Goal: Task Accomplishment & Management: Manage account settings

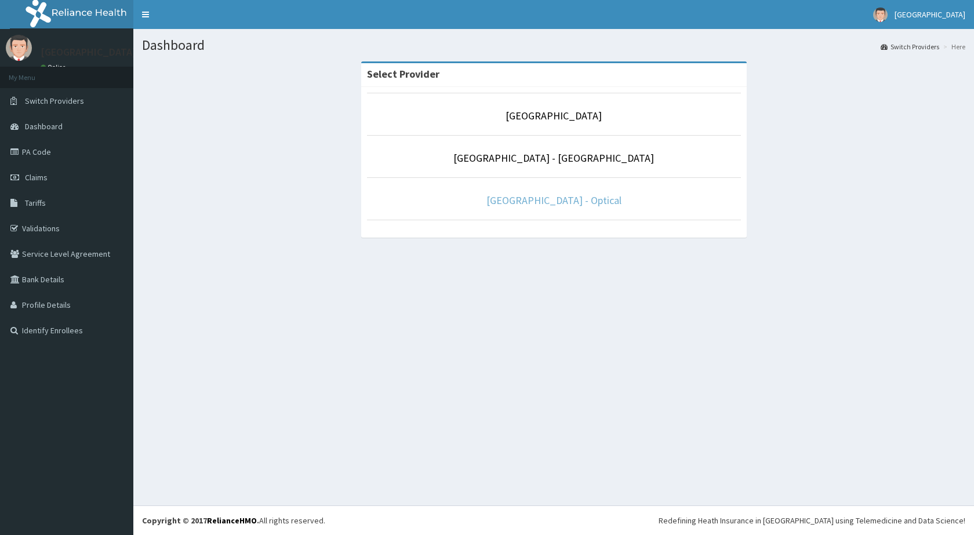
click at [595, 195] on link "[GEOGRAPHIC_DATA] - Optical" at bounding box center [553, 200] width 135 height 13
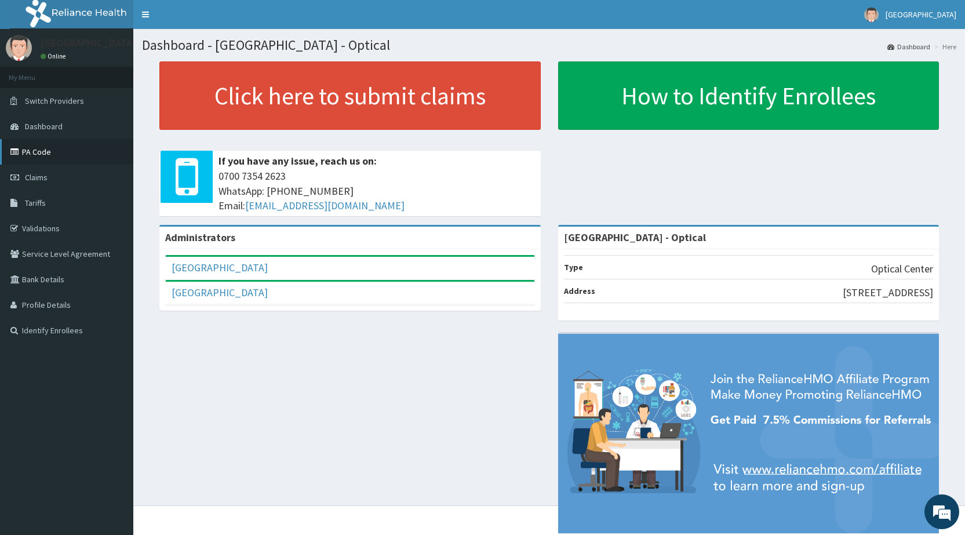
click at [30, 152] on link "PA Code" at bounding box center [66, 152] width 133 height 26
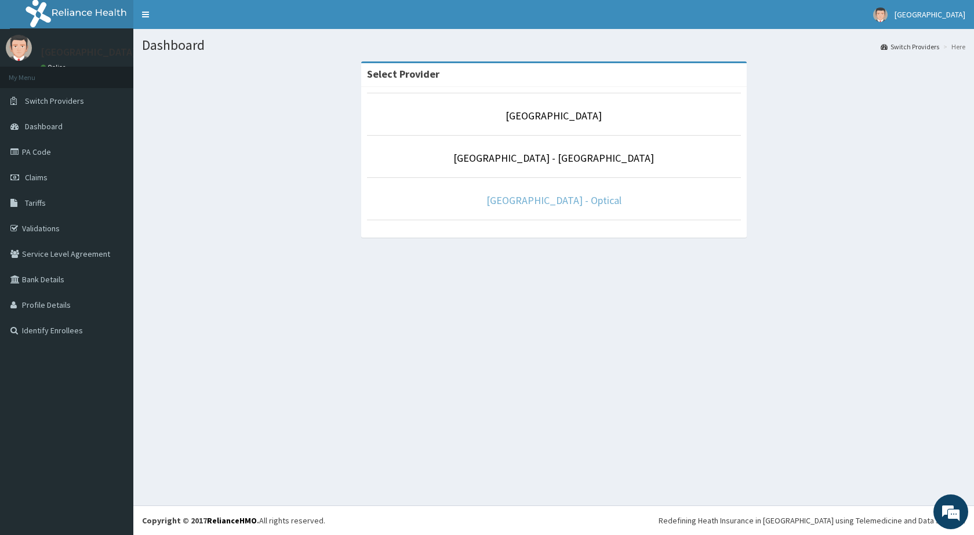
click at [544, 203] on link "De-Lakeland Imperial Hospital - Optical" at bounding box center [553, 200] width 135 height 13
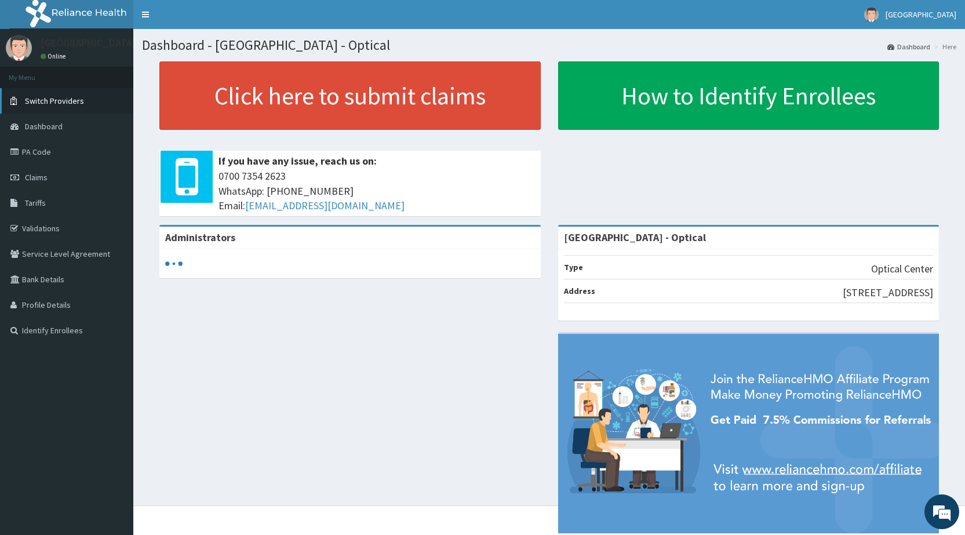
click at [61, 95] on link "Switch Providers" at bounding box center [66, 101] width 133 height 26
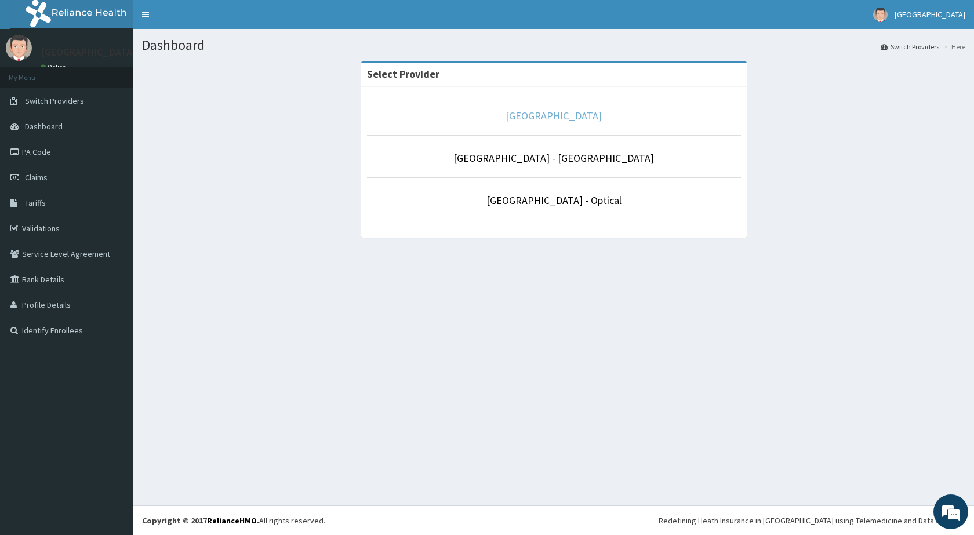
click at [512, 115] on link "[GEOGRAPHIC_DATA]" at bounding box center [554, 115] width 96 height 13
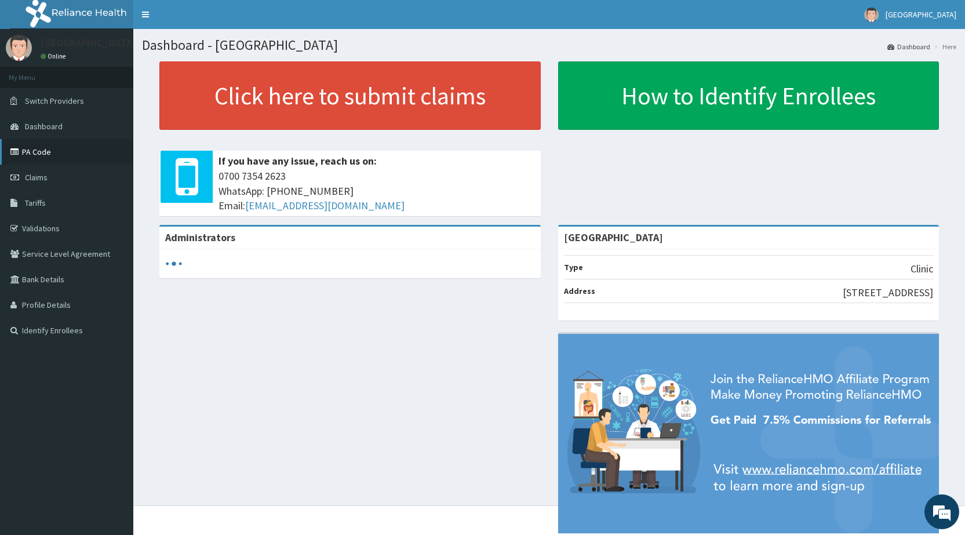
click at [36, 155] on link "PA Code" at bounding box center [66, 152] width 133 height 26
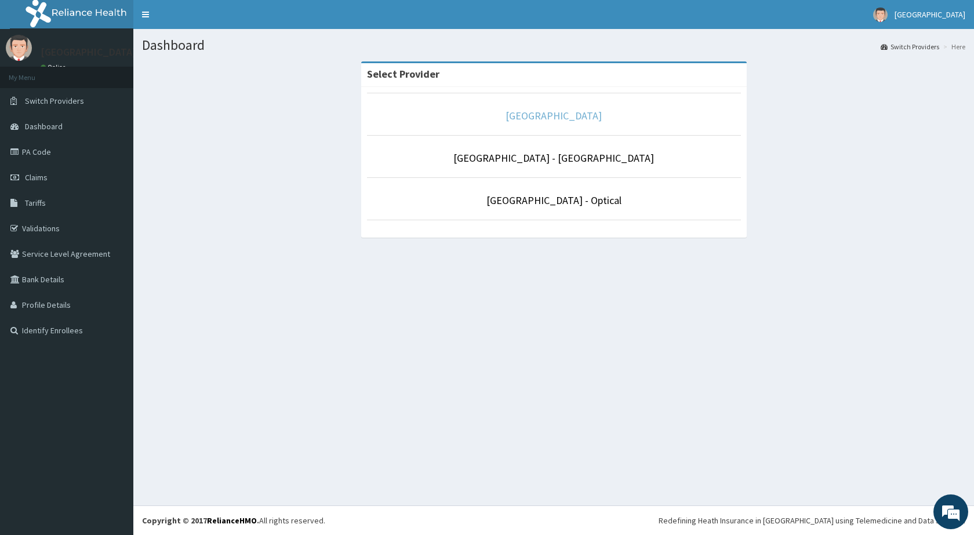
click at [573, 115] on link "De-lakeland Imperial Medical Centre" at bounding box center [554, 115] width 96 height 13
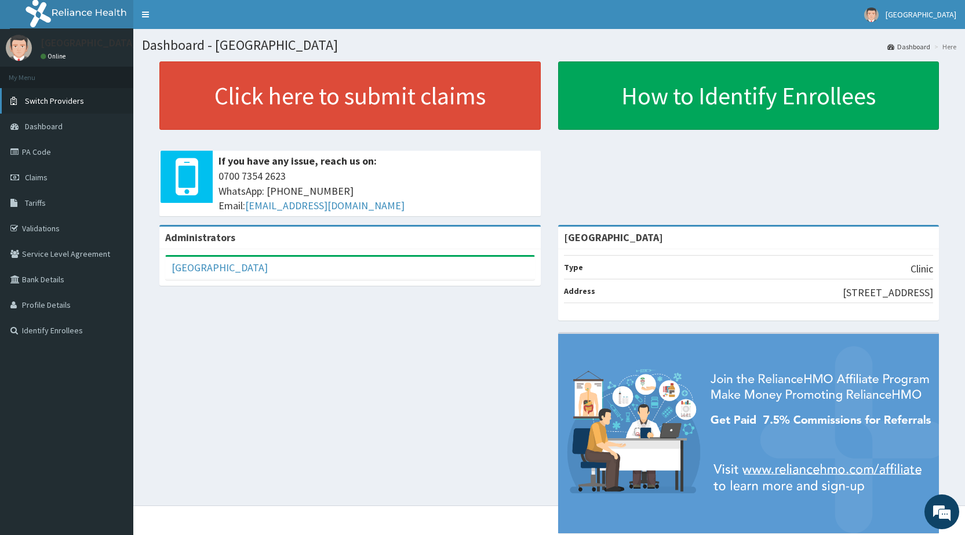
click at [41, 102] on span "Switch Providers" at bounding box center [54, 101] width 59 height 10
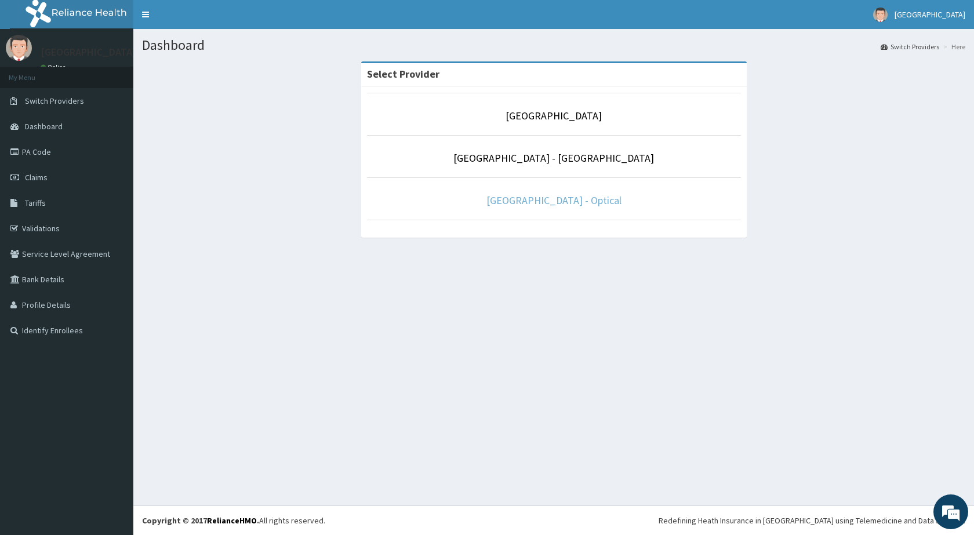
click at [579, 199] on link "[GEOGRAPHIC_DATA] - Optical" at bounding box center [553, 200] width 135 height 13
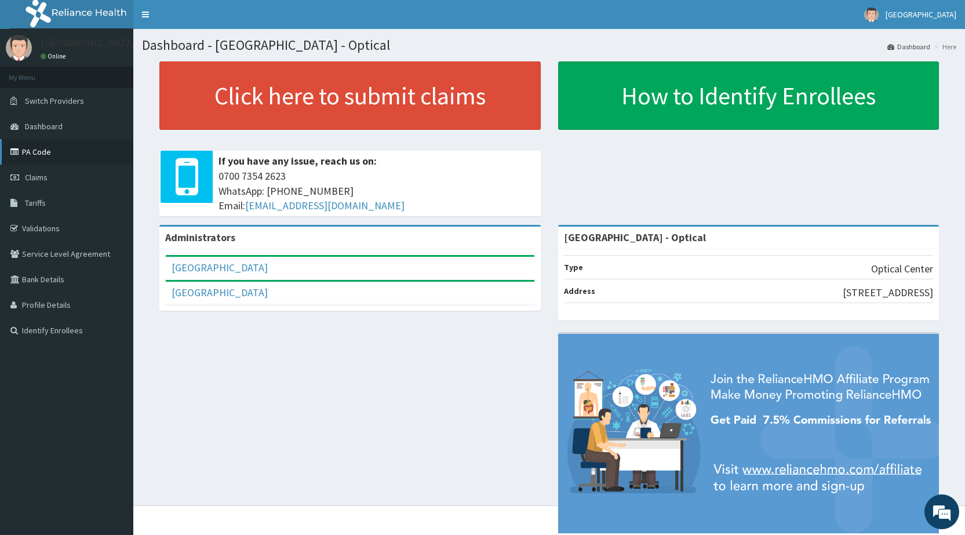
click at [30, 152] on link "PA Code" at bounding box center [66, 152] width 133 height 26
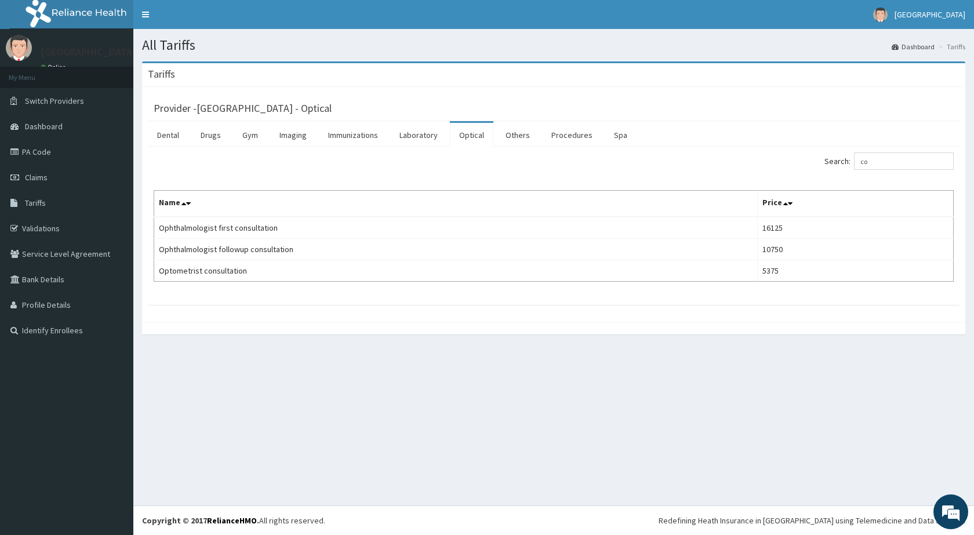
type input "c"
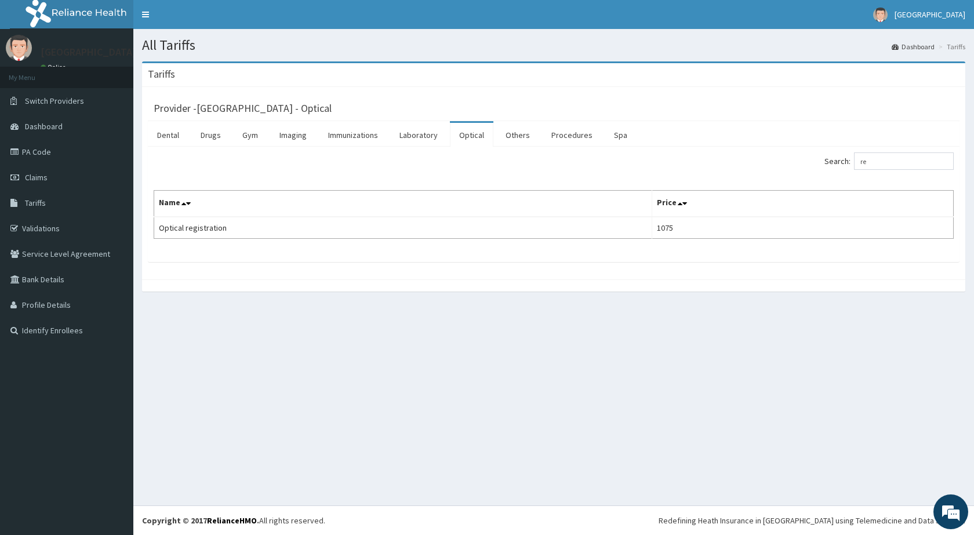
type input "r"
type input "e"
type input "m"
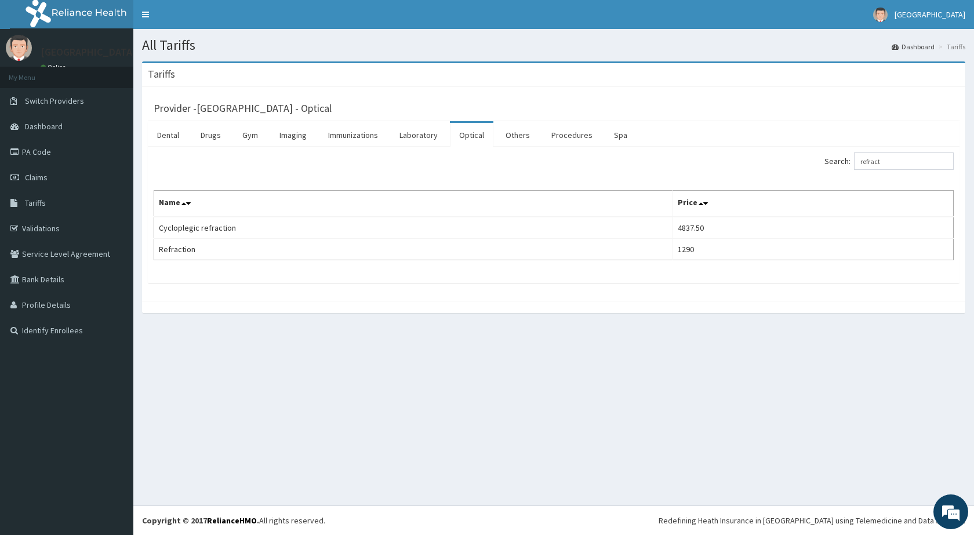
type input "refract"
click at [35, 157] on link "PA Code" at bounding box center [66, 152] width 133 height 26
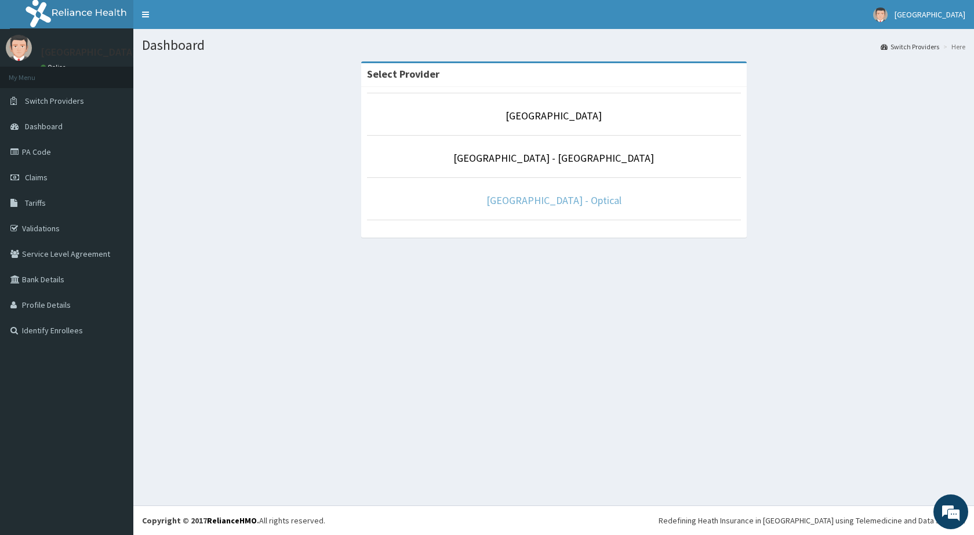
click at [562, 199] on link "[GEOGRAPHIC_DATA] - Optical" at bounding box center [553, 200] width 135 height 13
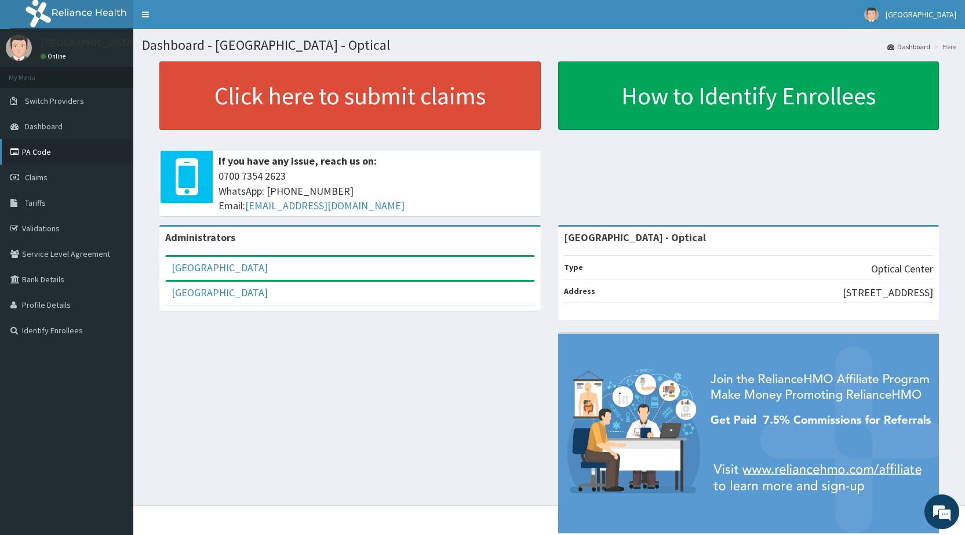
click at [16, 155] on icon at bounding box center [16, 152] width 12 height 8
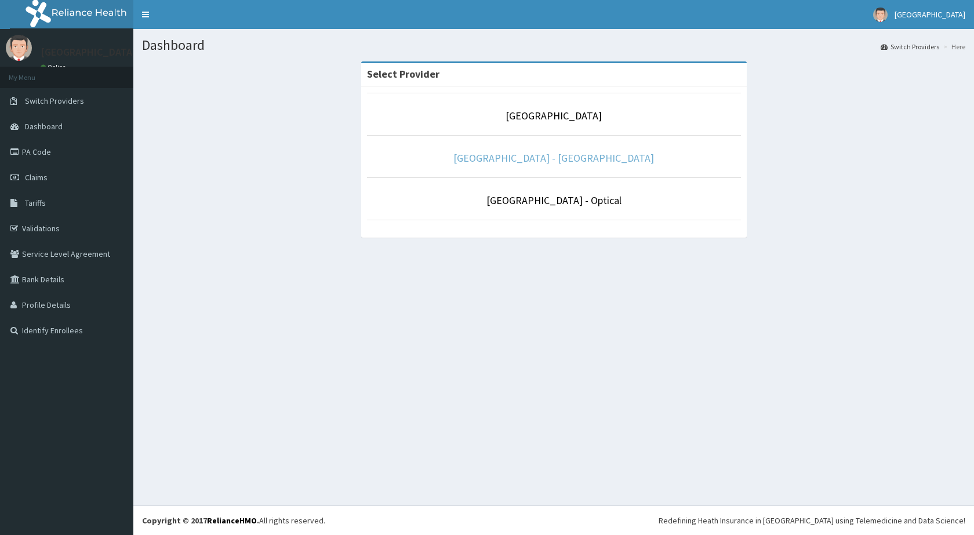
click at [558, 158] on link "De Lakeland Imperial Hospital - Dental" at bounding box center [553, 157] width 201 height 13
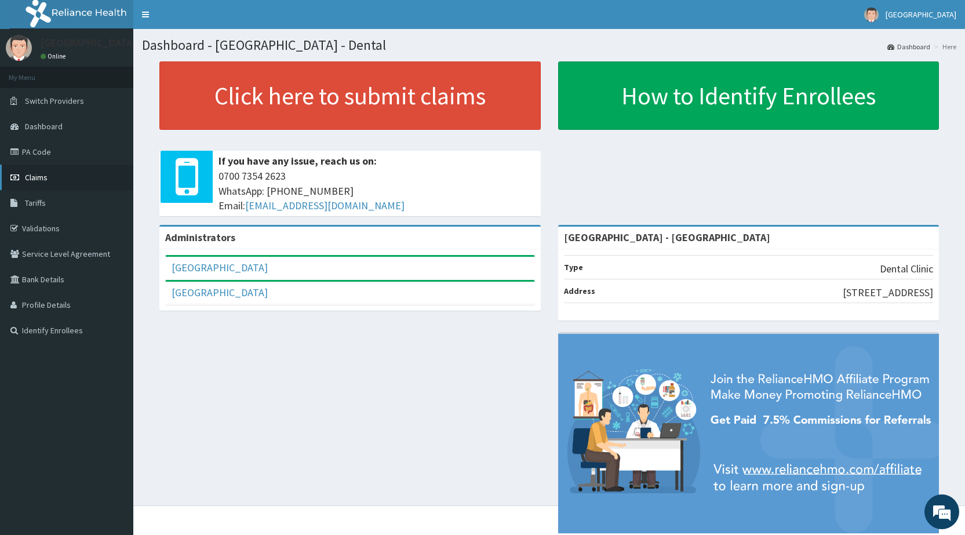
click at [30, 174] on span "Claims" at bounding box center [36, 177] width 23 height 10
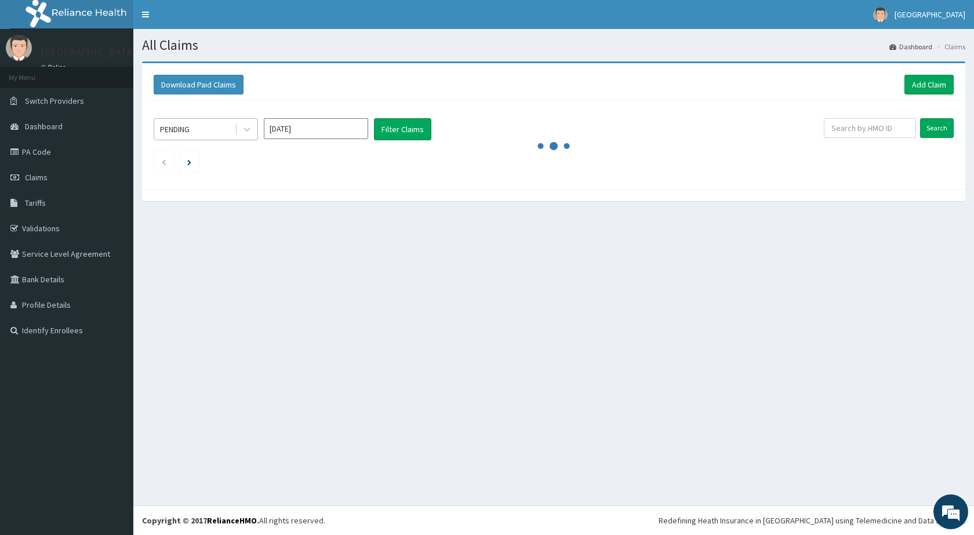
click at [196, 133] on div "PENDING" at bounding box center [194, 129] width 81 height 19
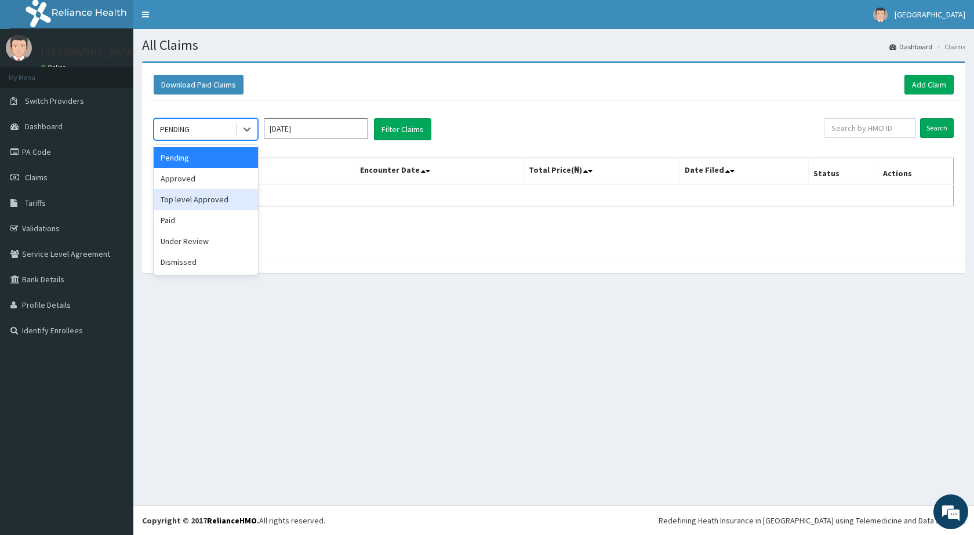
click at [184, 194] on div "Top level Approved" at bounding box center [206, 199] width 104 height 21
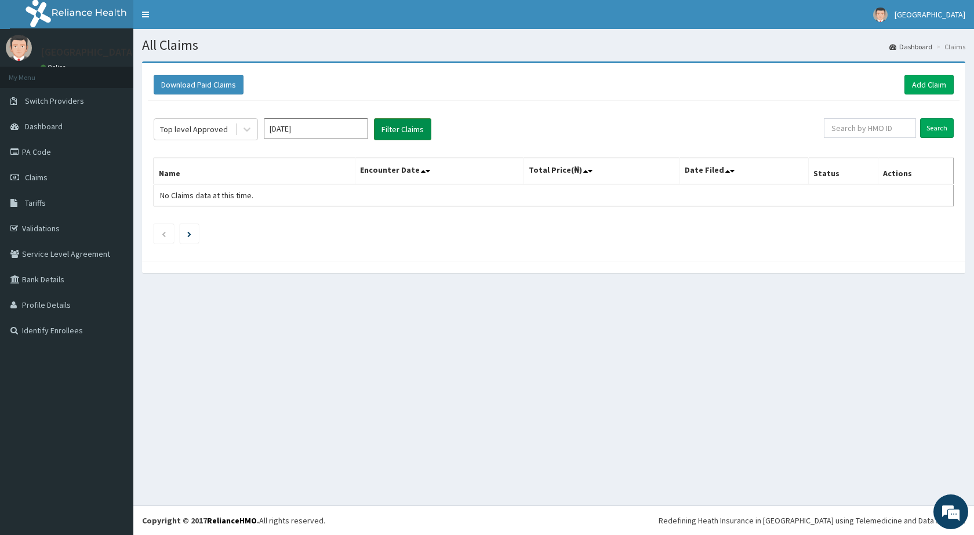
click at [413, 128] on button "Filter Claims" at bounding box center [402, 129] width 57 height 22
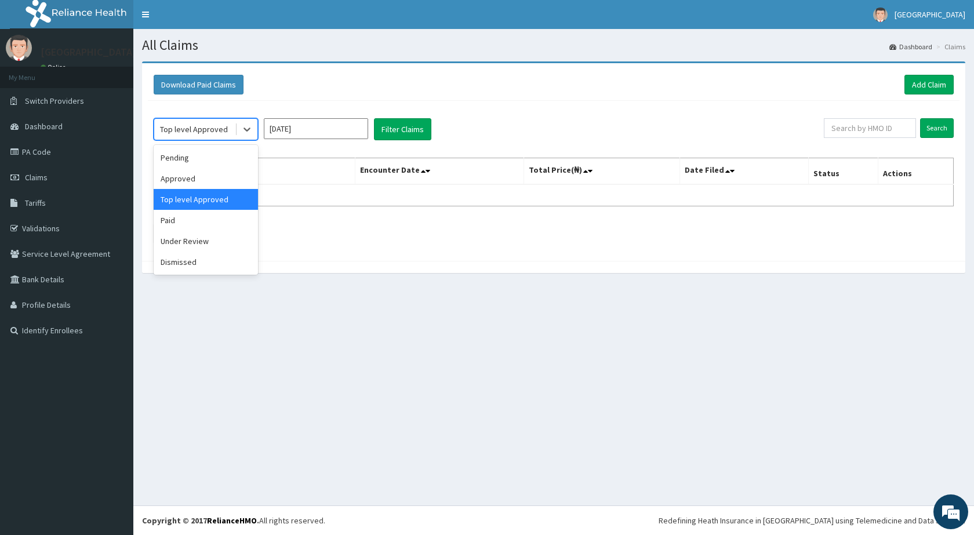
click at [188, 133] on div "Top level Approved" at bounding box center [194, 129] width 68 height 12
click at [179, 224] on div "Paid" at bounding box center [206, 220] width 104 height 21
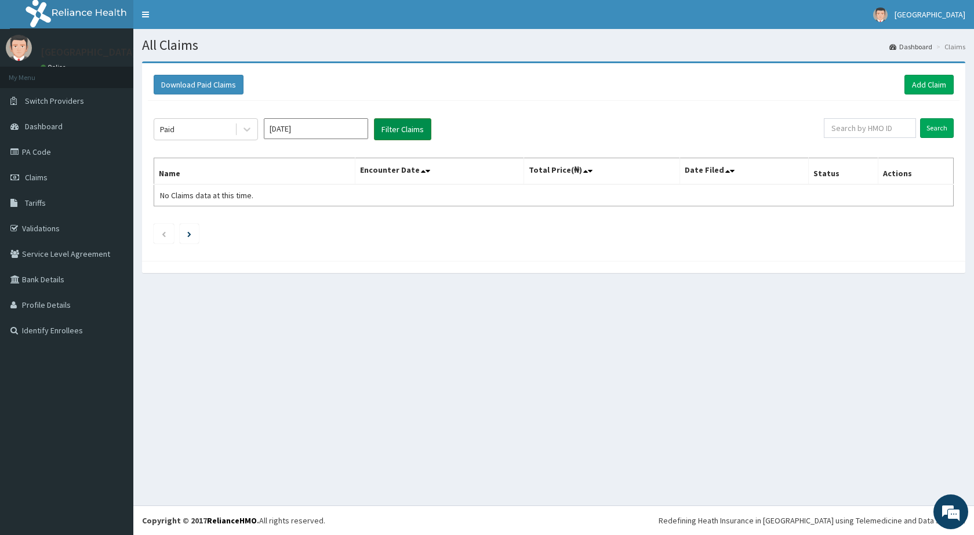
click at [402, 129] on button "Filter Claims" at bounding box center [402, 129] width 57 height 22
click at [311, 129] on input "[DATE]" at bounding box center [316, 128] width 104 height 21
click at [282, 222] on div "Jul" at bounding box center [281, 225] width 23 height 21
click at [414, 126] on button "Filter Claims" at bounding box center [402, 129] width 57 height 22
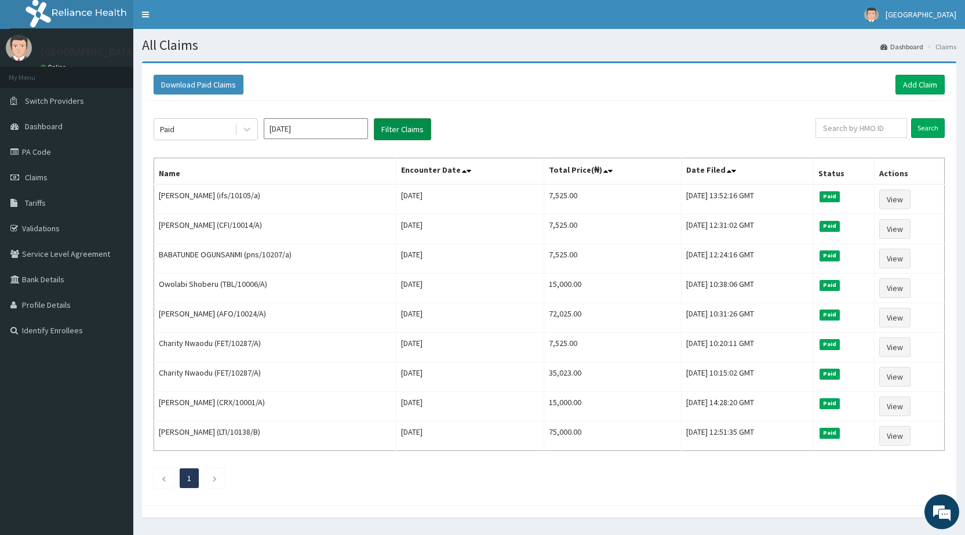
click at [414, 126] on button "Filter Claims" at bounding box center [402, 129] width 57 height 22
click at [175, 126] on div "Paid" at bounding box center [194, 129] width 81 height 19
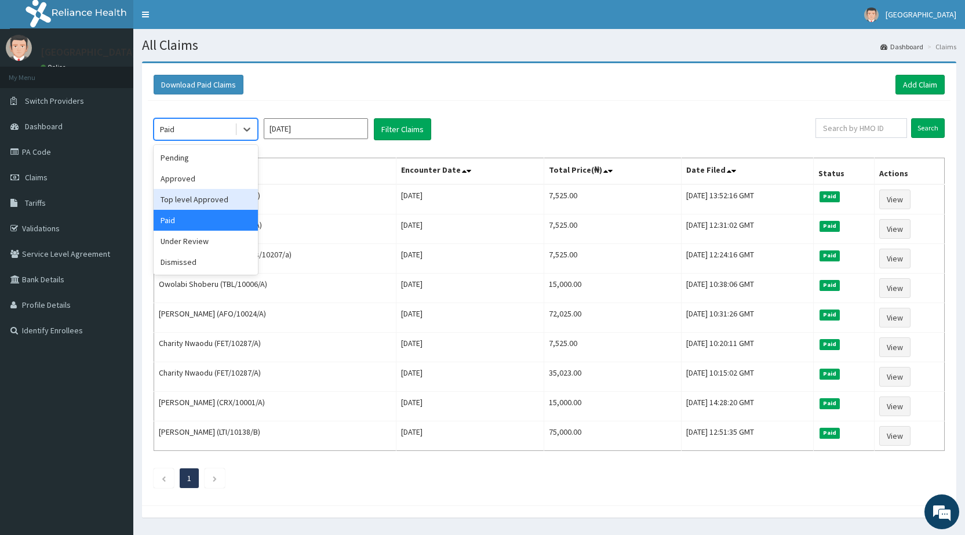
click at [197, 201] on div "Top level Approved" at bounding box center [206, 199] width 104 height 21
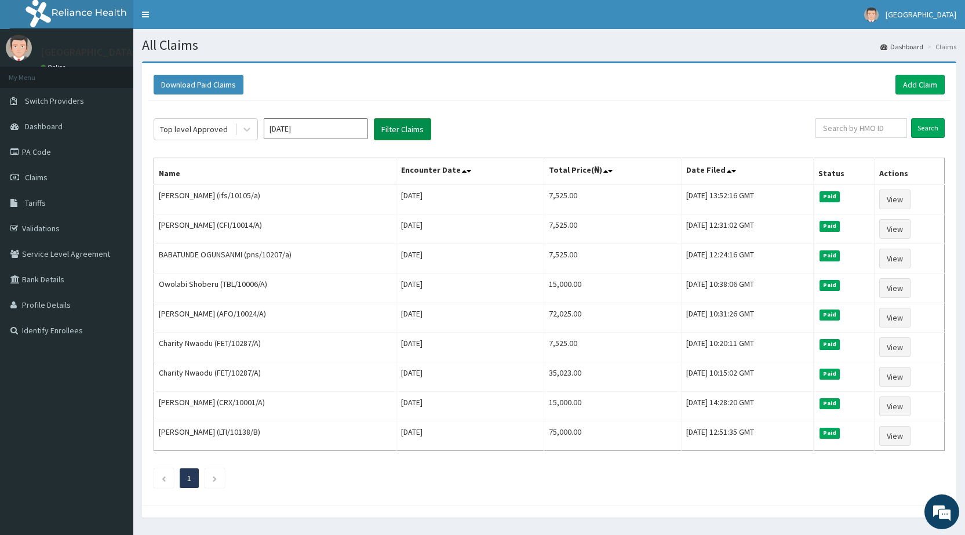
click at [398, 128] on button "Filter Claims" at bounding box center [402, 129] width 57 height 22
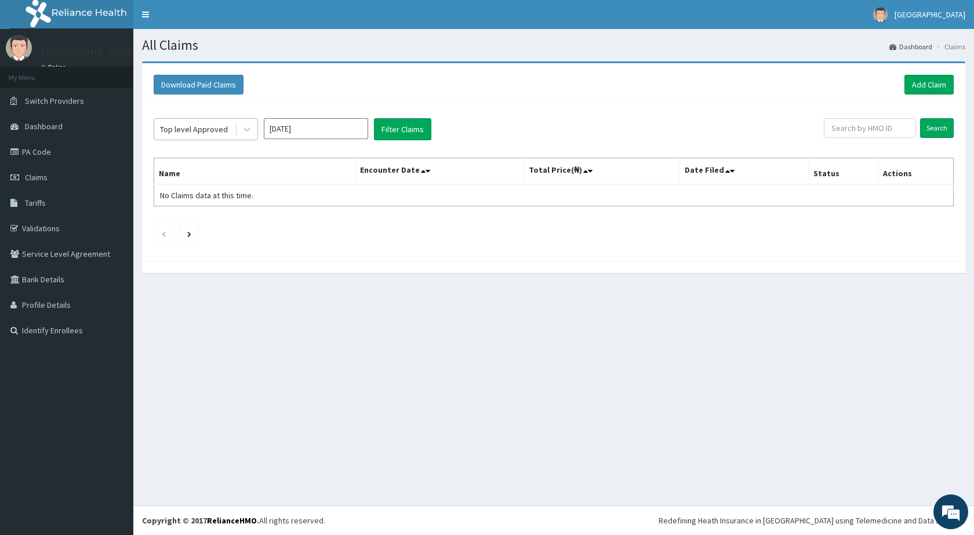
click at [225, 130] on div "Top level Approved" at bounding box center [194, 129] width 81 height 19
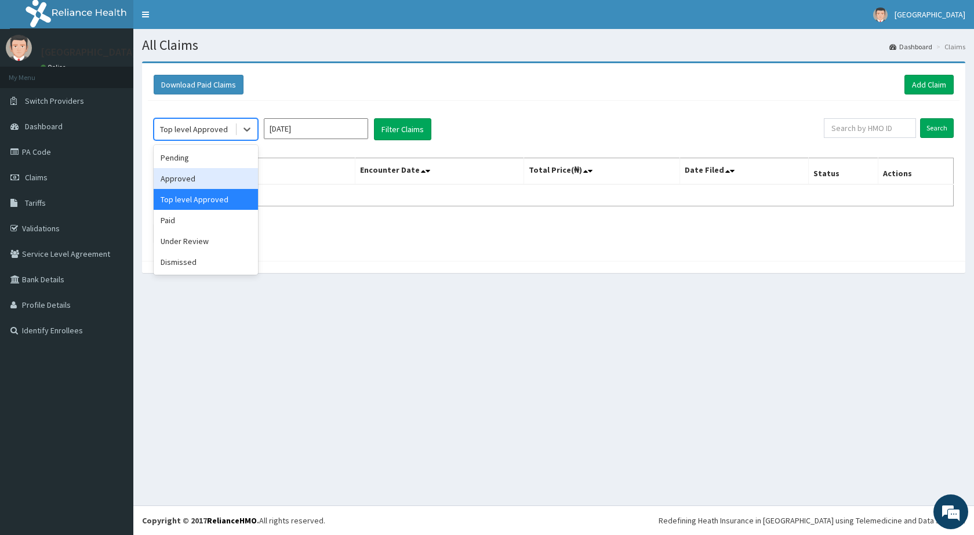
drag, startPoint x: 210, startPoint y: 176, endPoint x: 419, endPoint y: 115, distance: 217.4
click at [212, 173] on div "Approved" at bounding box center [206, 178] width 104 height 21
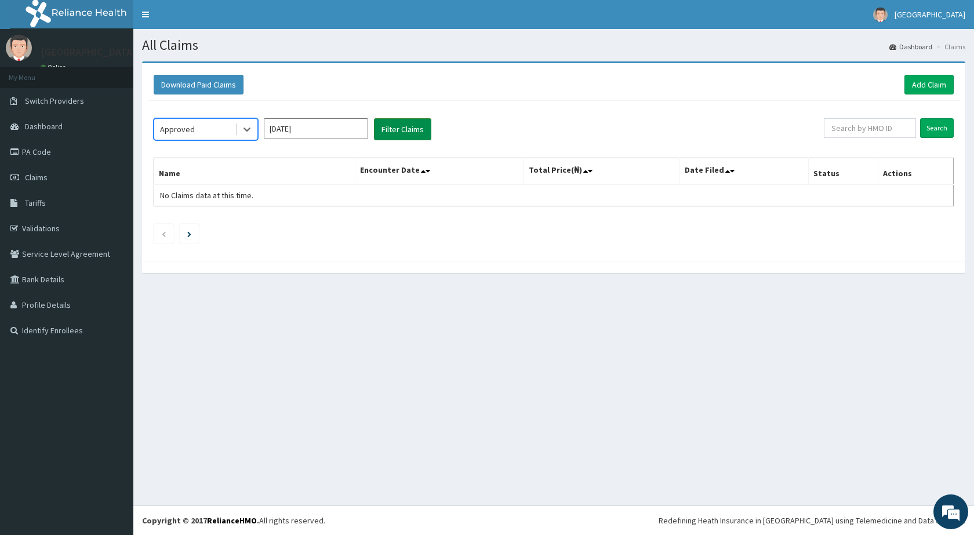
click at [409, 126] on button "Filter Claims" at bounding box center [402, 129] width 57 height 22
click at [213, 139] on div "Approved" at bounding box center [194, 129] width 81 height 19
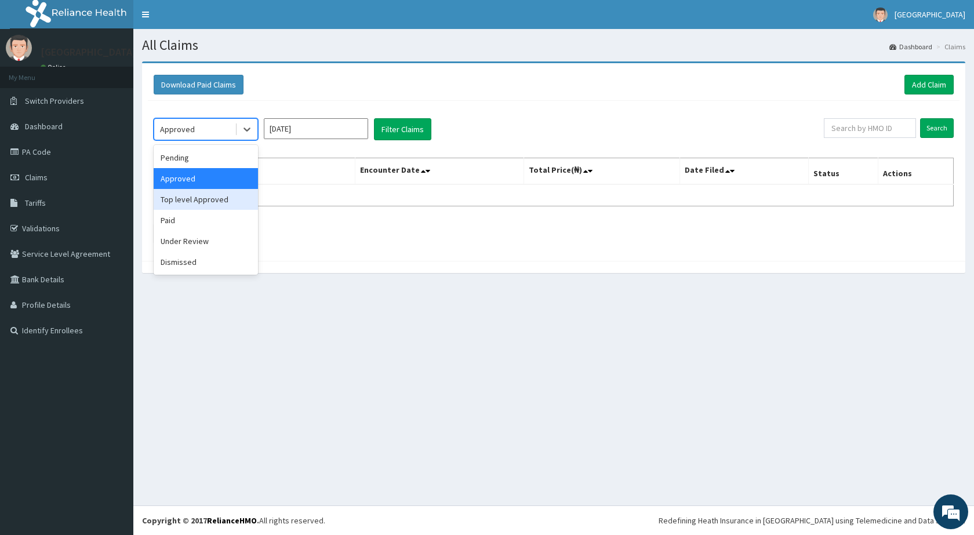
click at [186, 201] on div "Top level Approved" at bounding box center [206, 199] width 104 height 21
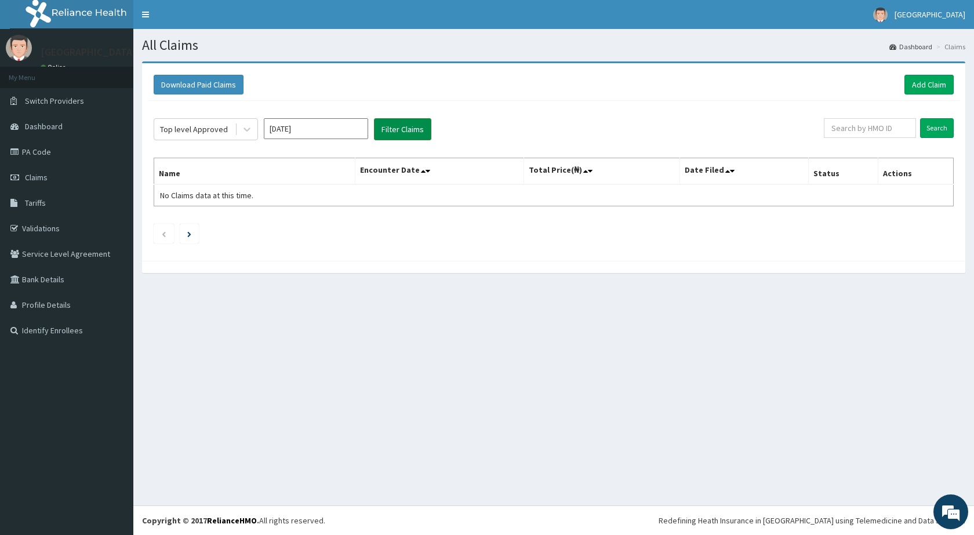
click at [388, 122] on button "Filter Claims" at bounding box center [402, 129] width 57 height 22
click at [222, 131] on div "Top level Approved" at bounding box center [194, 129] width 68 height 12
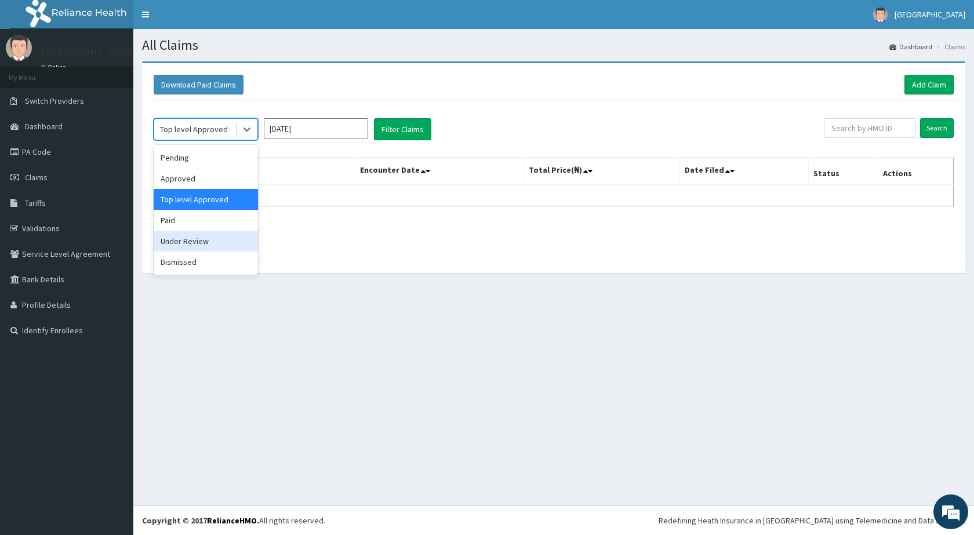
click at [171, 243] on div "Under Review" at bounding box center [206, 241] width 104 height 21
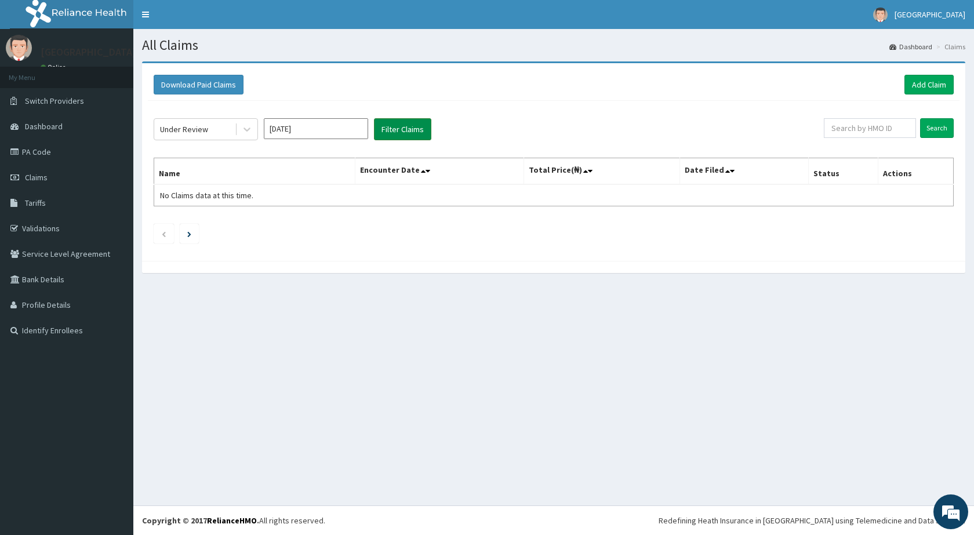
click at [402, 121] on button "Filter Claims" at bounding box center [402, 129] width 57 height 22
click at [206, 135] on div "Under Review" at bounding box center [184, 129] width 48 height 12
click at [339, 267] on div at bounding box center [553, 267] width 823 height 12
click at [213, 129] on div "Under Review" at bounding box center [194, 129] width 81 height 19
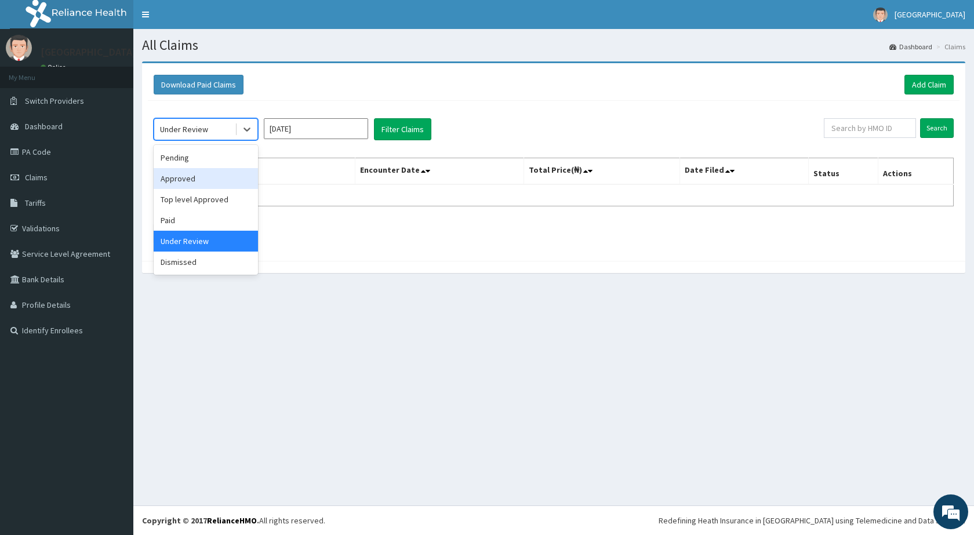
click at [186, 176] on div "Approved" at bounding box center [206, 178] width 104 height 21
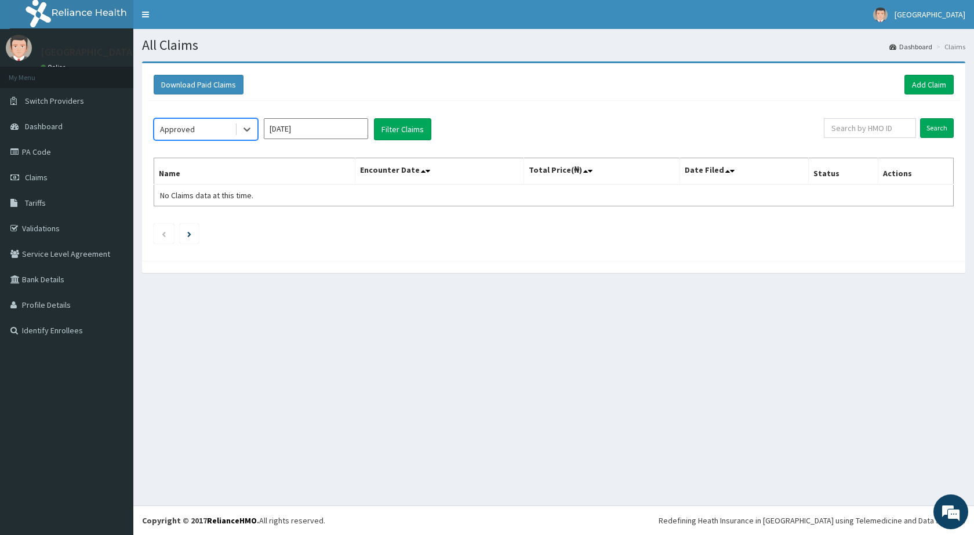
click at [405, 118] on div "option Approved, selected. Select is focused ,type to refine list, press Down t…" at bounding box center [554, 178] width 812 height 154
click at [401, 126] on button "Filter Claims" at bounding box center [402, 129] width 57 height 22
click at [304, 130] on input "Jul 2025" at bounding box center [316, 128] width 104 height 21
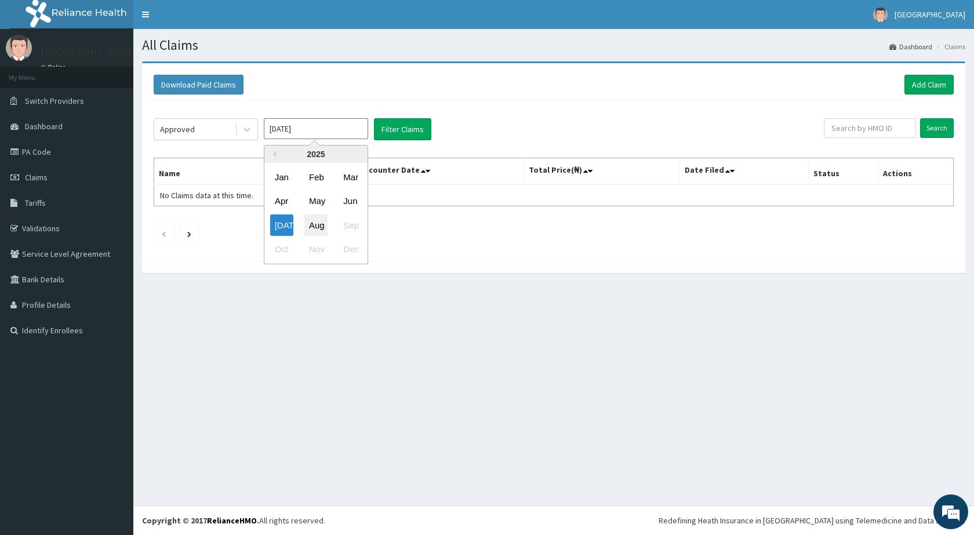
click at [308, 223] on div "Aug" at bounding box center [315, 225] width 23 height 21
type input "Aug 2025"
click at [397, 128] on button "Filter Claims" at bounding box center [402, 129] width 57 height 22
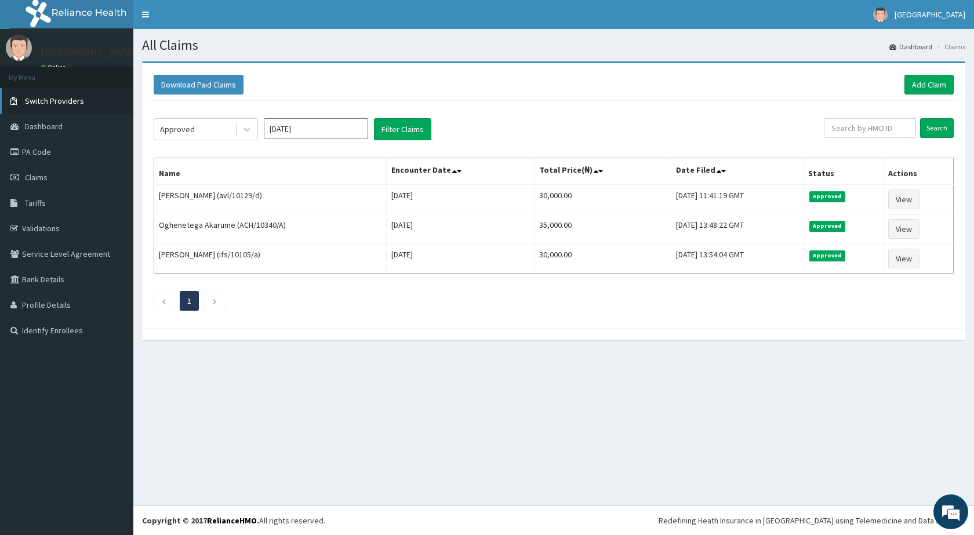
click at [86, 105] on link "Switch Providers" at bounding box center [66, 101] width 133 height 26
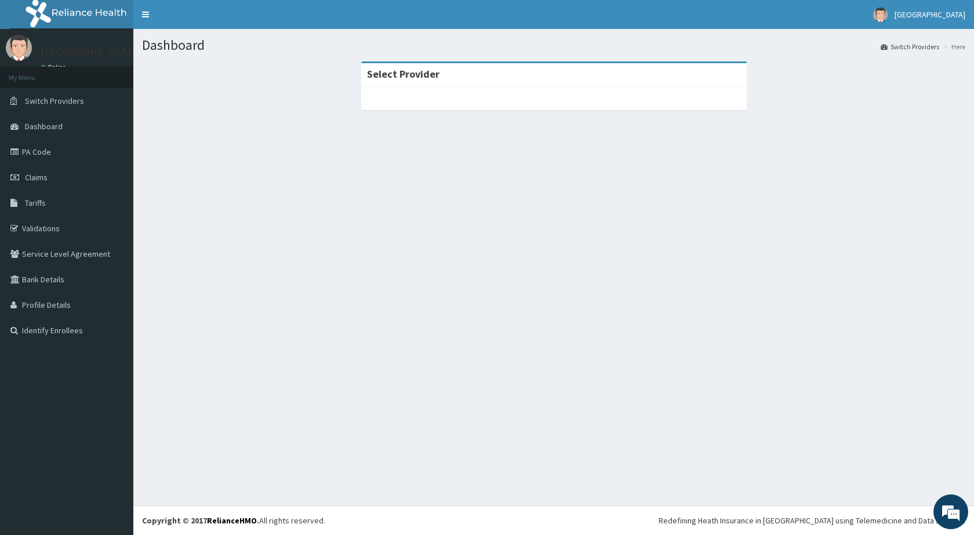
click at [449, 97] on div at bounding box center [554, 98] width 386 height 23
click at [449, 83] on div "Select Provider" at bounding box center [554, 75] width 386 height 24
click at [62, 112] on link "Switch Providers" at bounding box center [66, 101] width 133 height 26
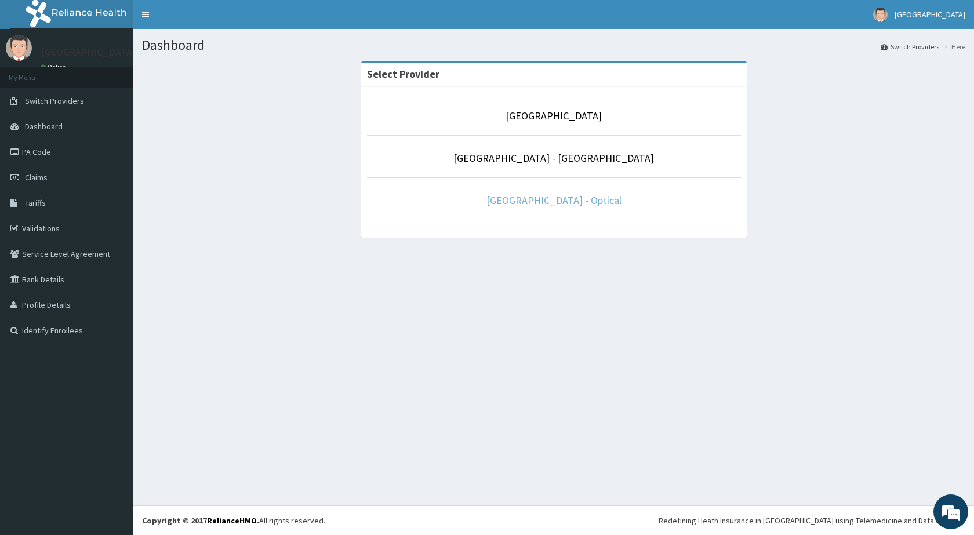
click at [519, 205] on link "De-Lakeland Imperial Hospital - Optical" at bounding box center [553, 200] width 135 height 13
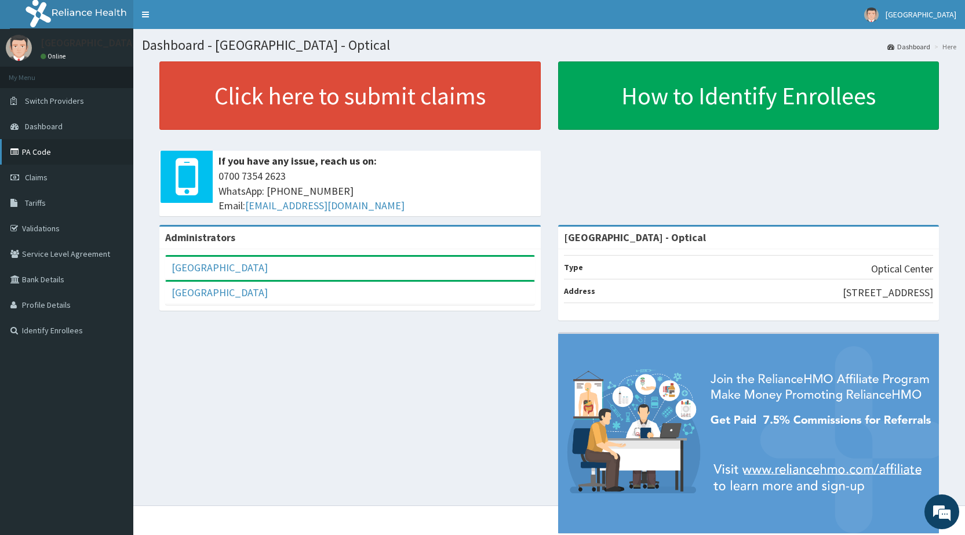
click at [49, 159] on link "PA Code" at bounding box center [66, 152] width 133 height 26
